Goal: Find specific page/section: Find specific page/section

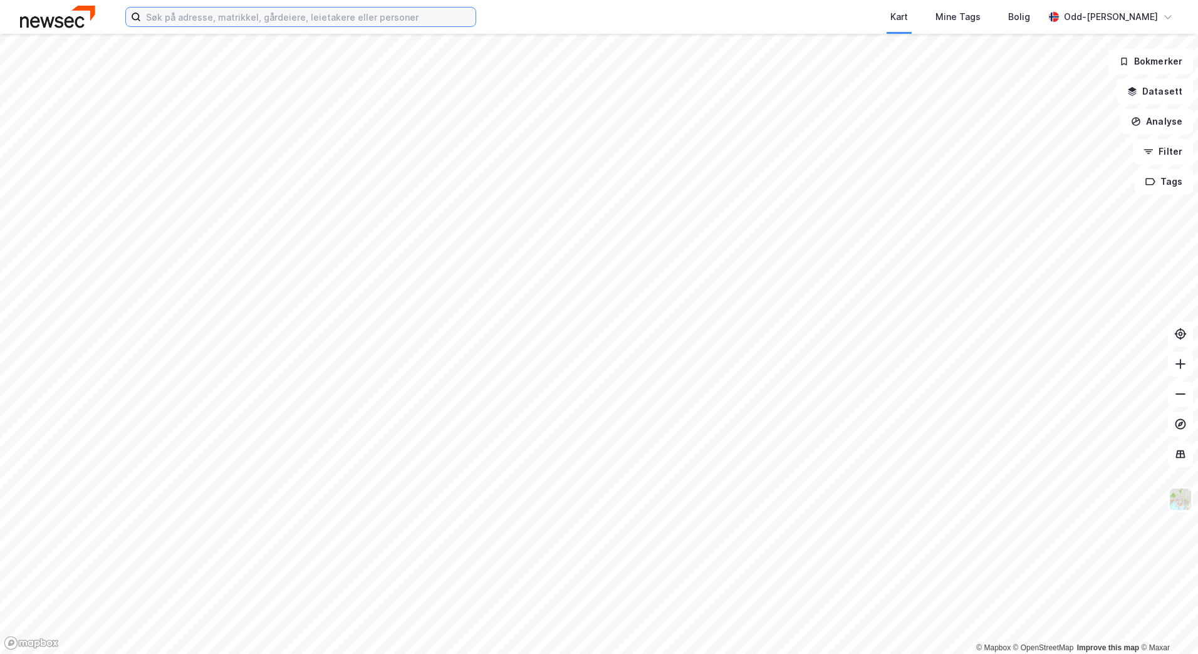
click at [247, 16] on input at bounding box center [308, 17] width 335 height 19
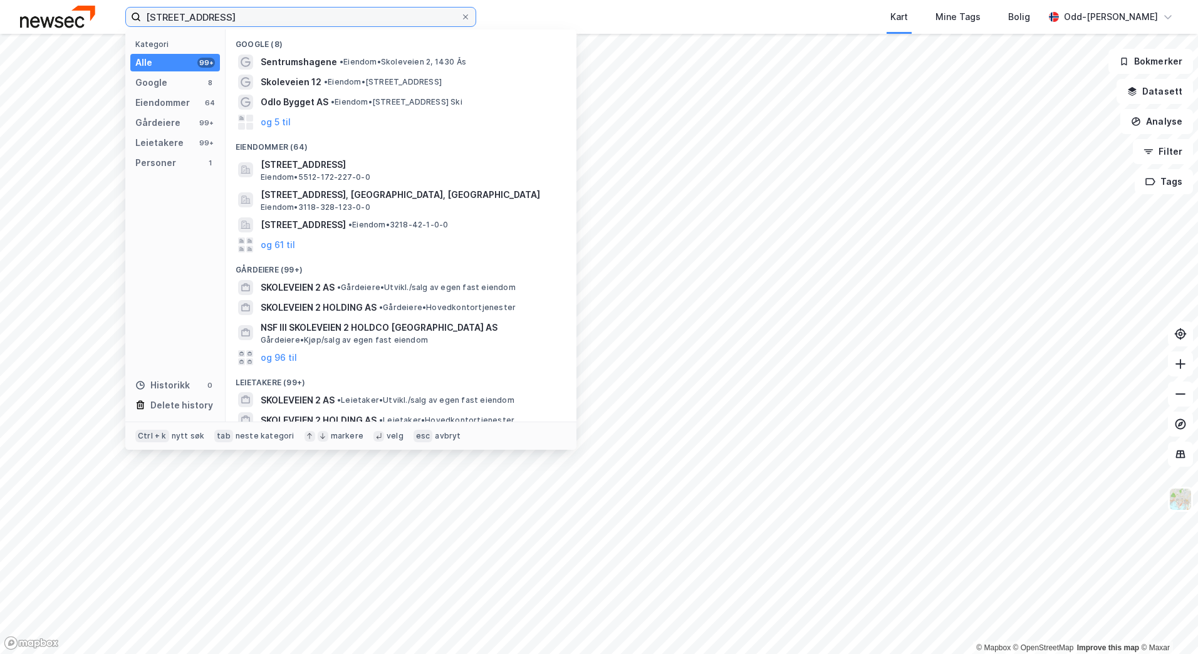
type input "[STREET_ADDRESS]"
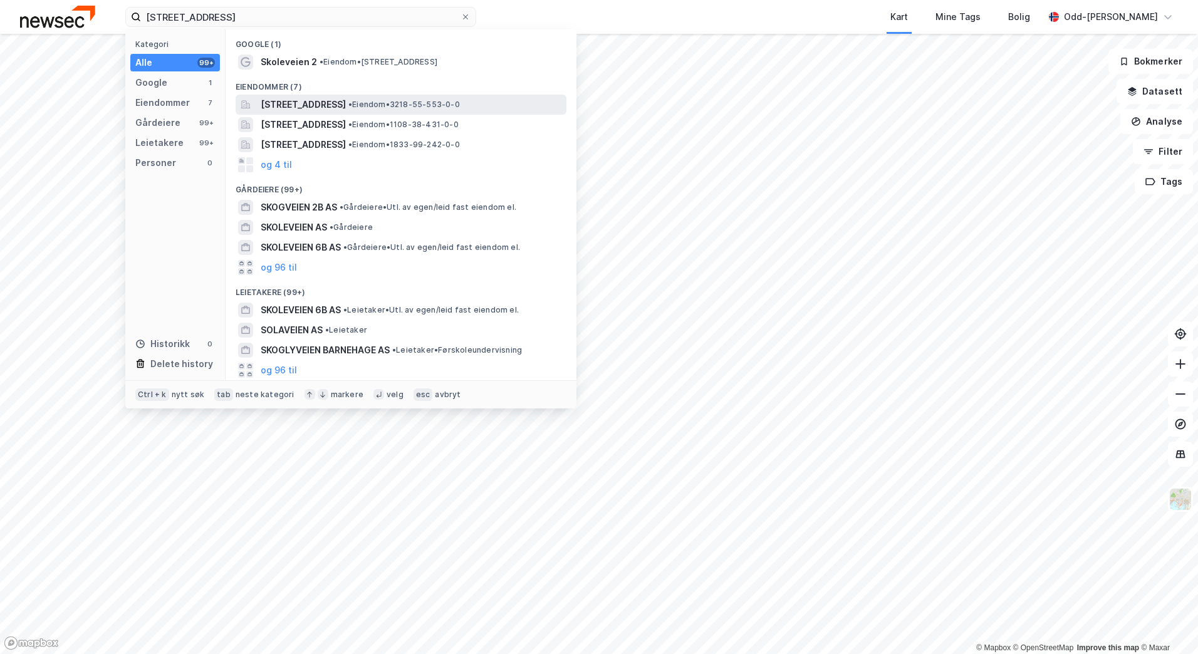
click at [324, 104] on span "[STREET_ADDRESS]" at bounding box center [303, 104] width 85 height 15
